Goal: Information Seeking & Learning: Learn about a topic

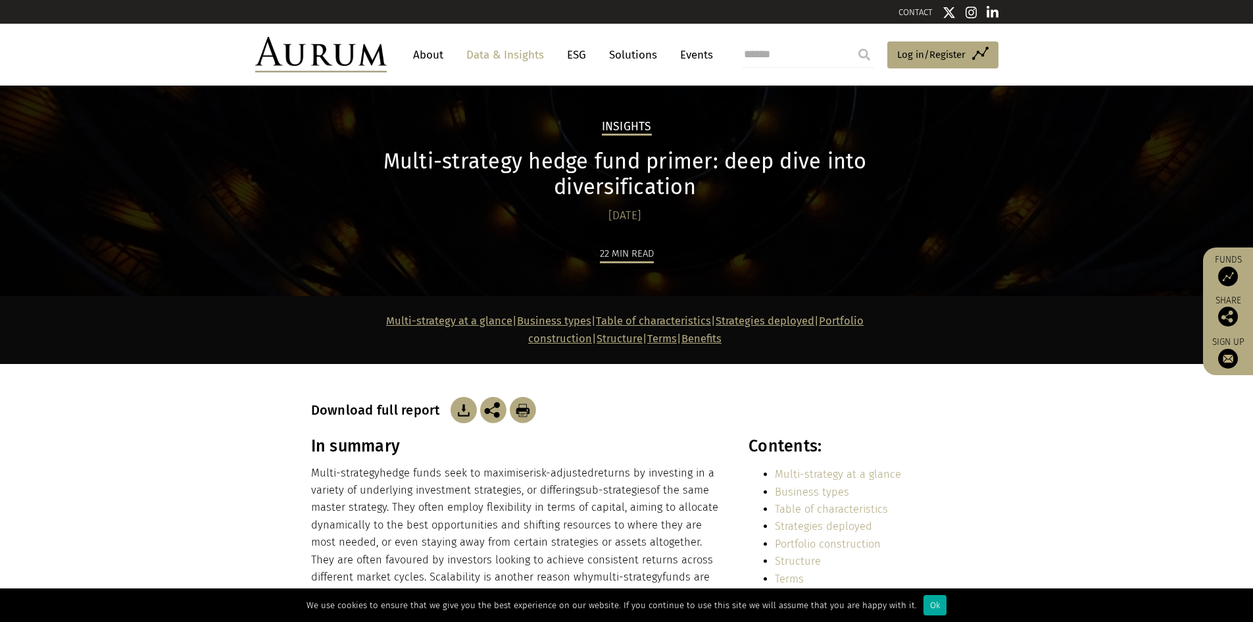
scroll to position [66, 0]
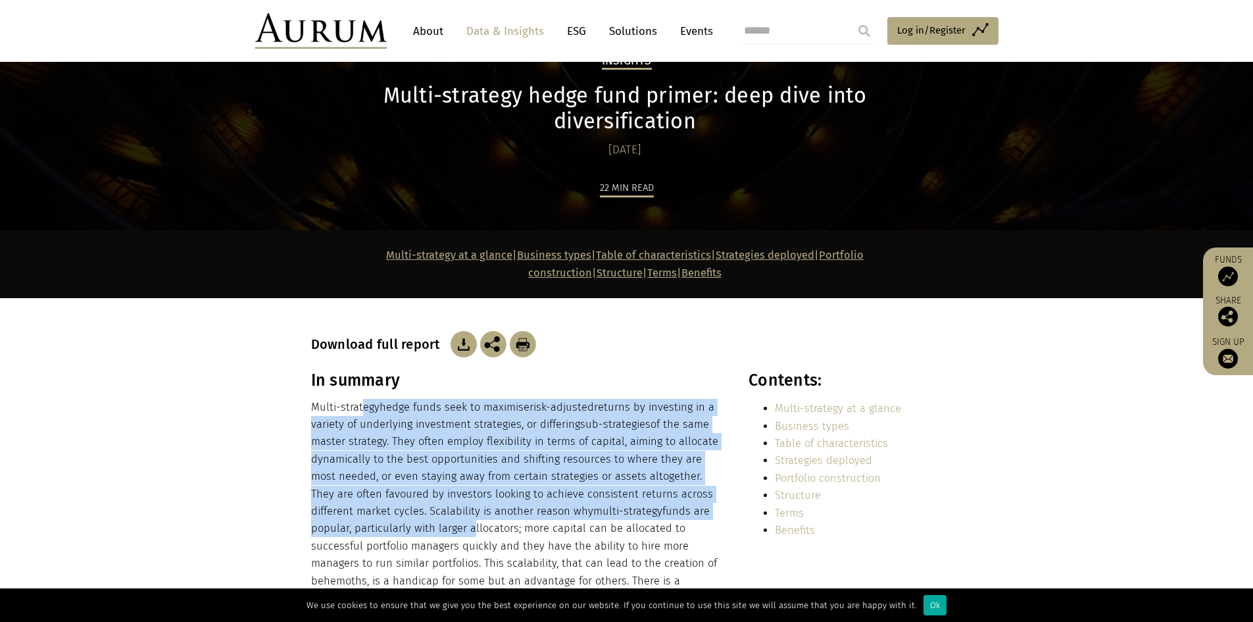
drag, startPoint x: 362, startPoint y: 388, endPoint x: 436, endPoint y: 522, distance: 153.1
click at [436, 522] on p "Multi-strategy hedge funds seek to maximise risk-adjusted returns by investing …" at bounding box center [515, 512] width 409 height 226
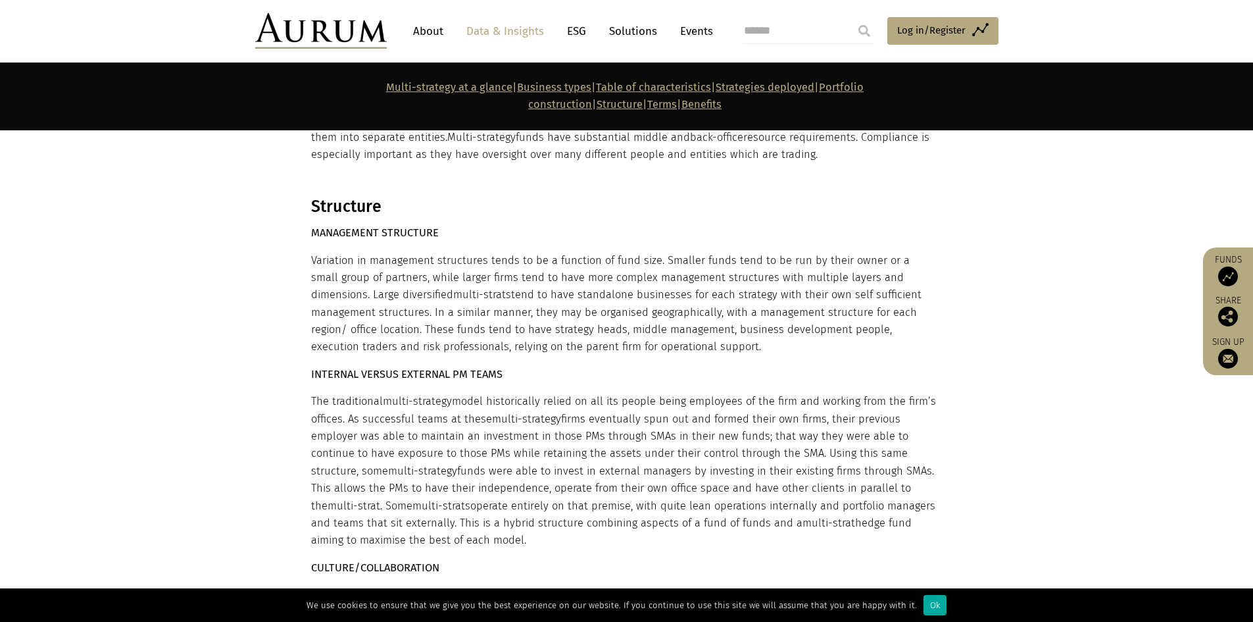
scroll to position [5790, 0]
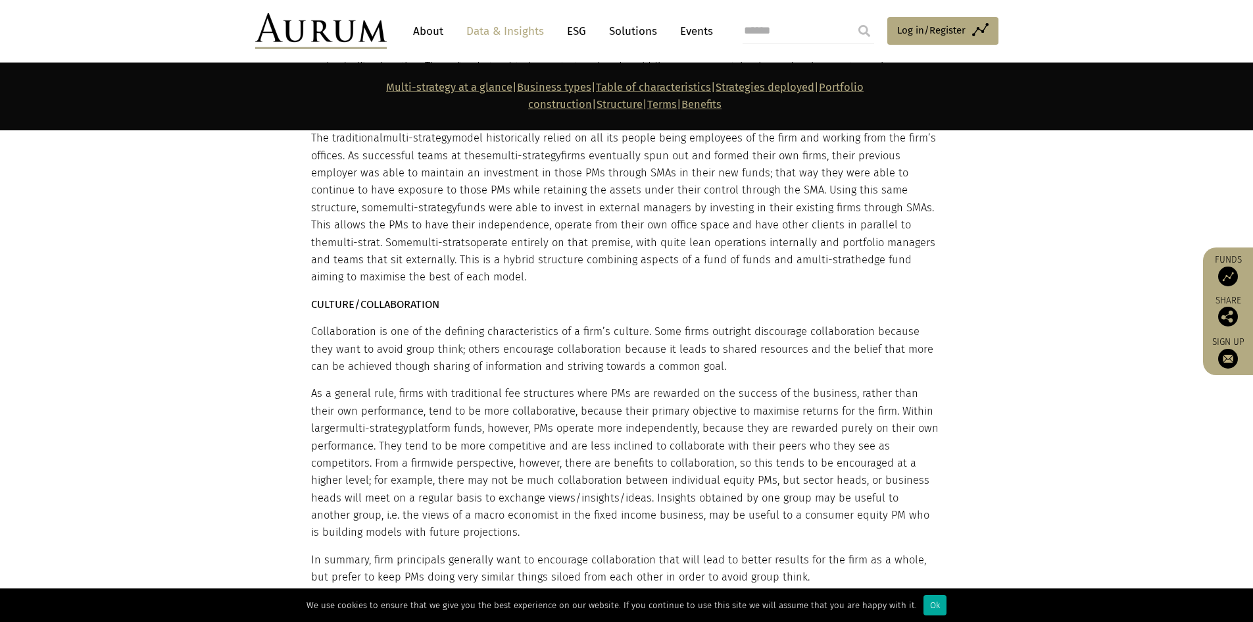
click at [801, 28] on input "search" at bounding box center [809, 31] width 132 height 26
type input "**********"
click at [851, 18] on input "submit" at bounding box center [864, 31] width 26 height 26
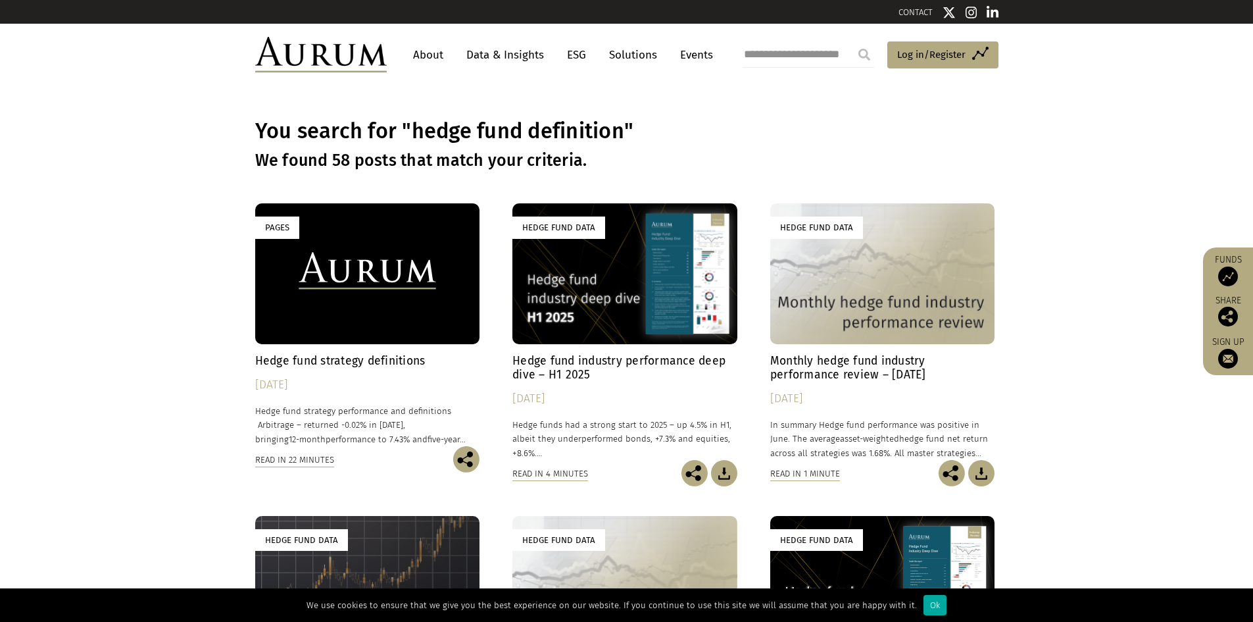
click at [622, 360] on h4 "Hedge fund industry performance deep dive – H1 2025" at bounding box center [625, 368] width 225 height 28
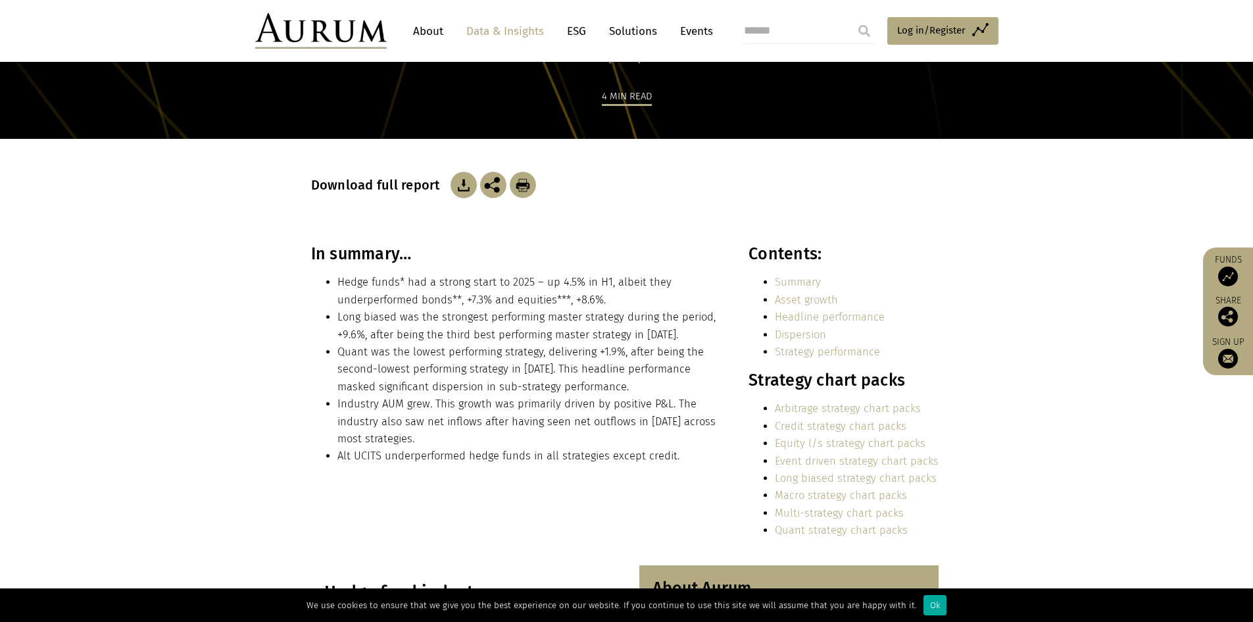
scroll to position [197, 0]
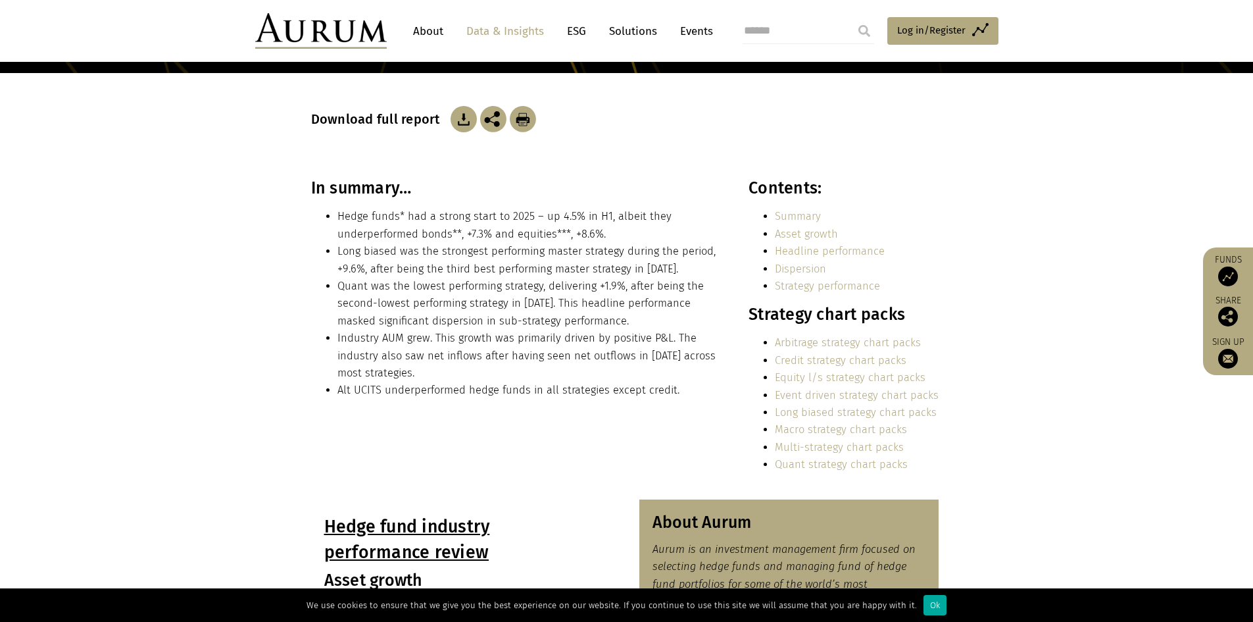
click at [455, 116] on img at bounding box center [464, 119] width 26 height 26
click at [457, 112] on img at bounding box center [464, 119] width 26 height 26
click at [451, 122] on img at bounding box center [464, 119] width 26 height 26
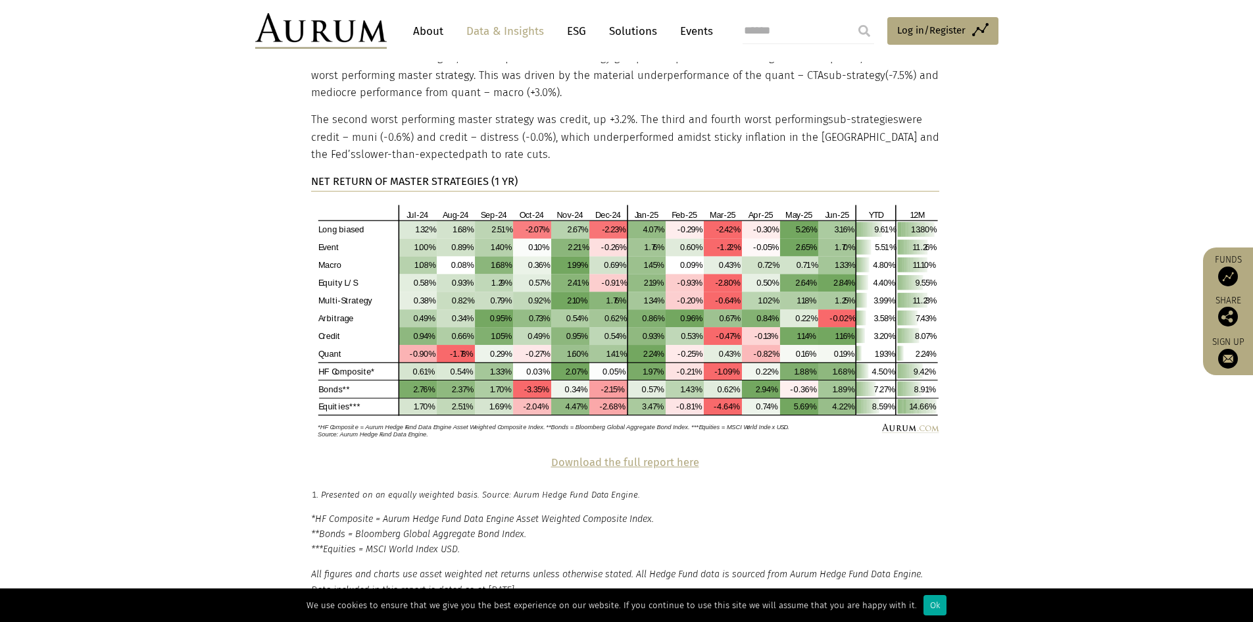
scroll to position [2303, 0]
